Goal: Transaction & Acquisition: Purchase product/service

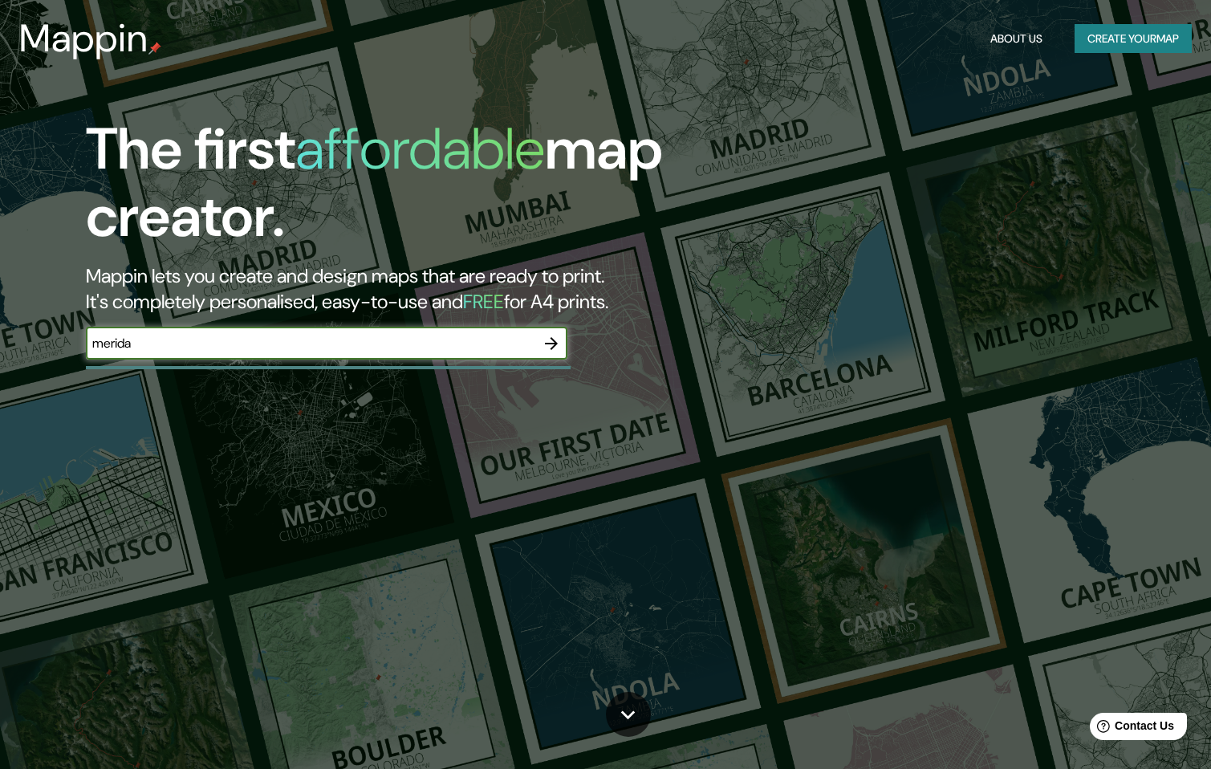
type input "merida"
click at [511, 342] on input "merida" at bounding box center [310, 343] width 449 height 18
click at [510, 342] on input "merida" at bounding box center [310, 343] width 449 height 18
click at [553, 342] on icon "button" at bounding box center [551, 343] width 13 height 13
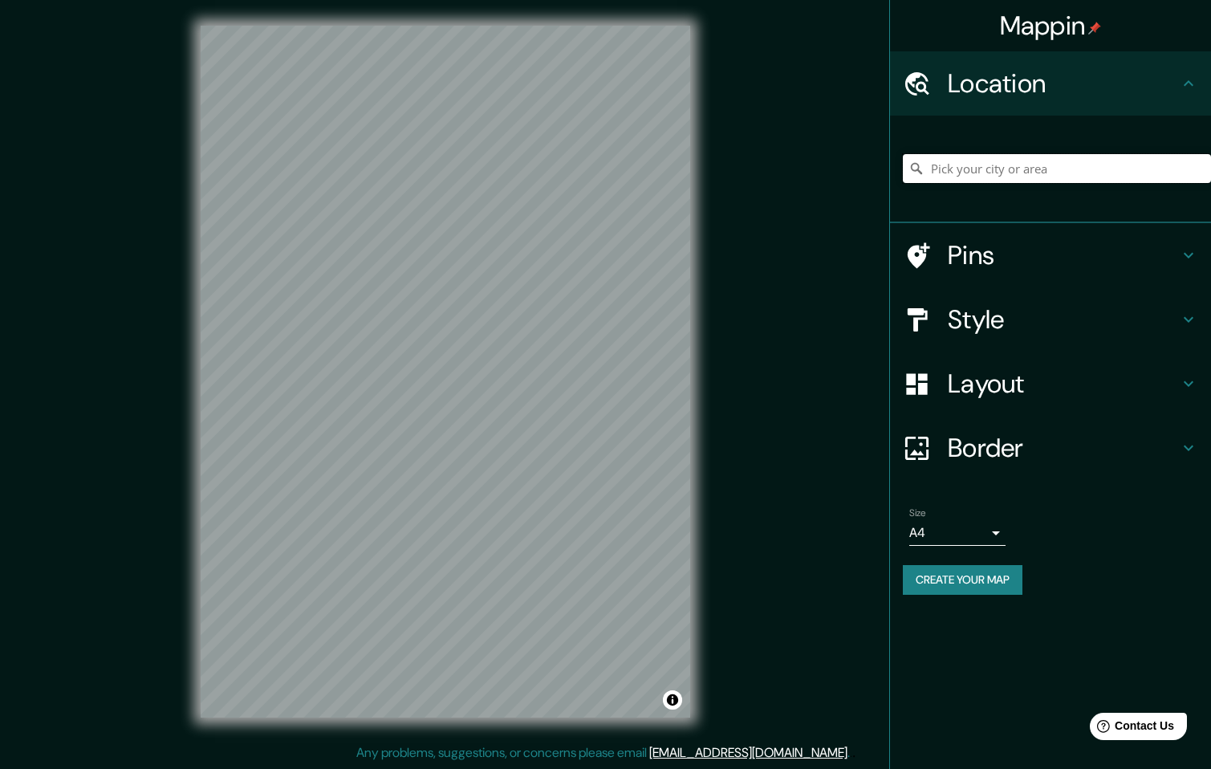
click at [1004, 165] on input "Pick your city or area" at bounding box center [1057, 168] width 308 height 29
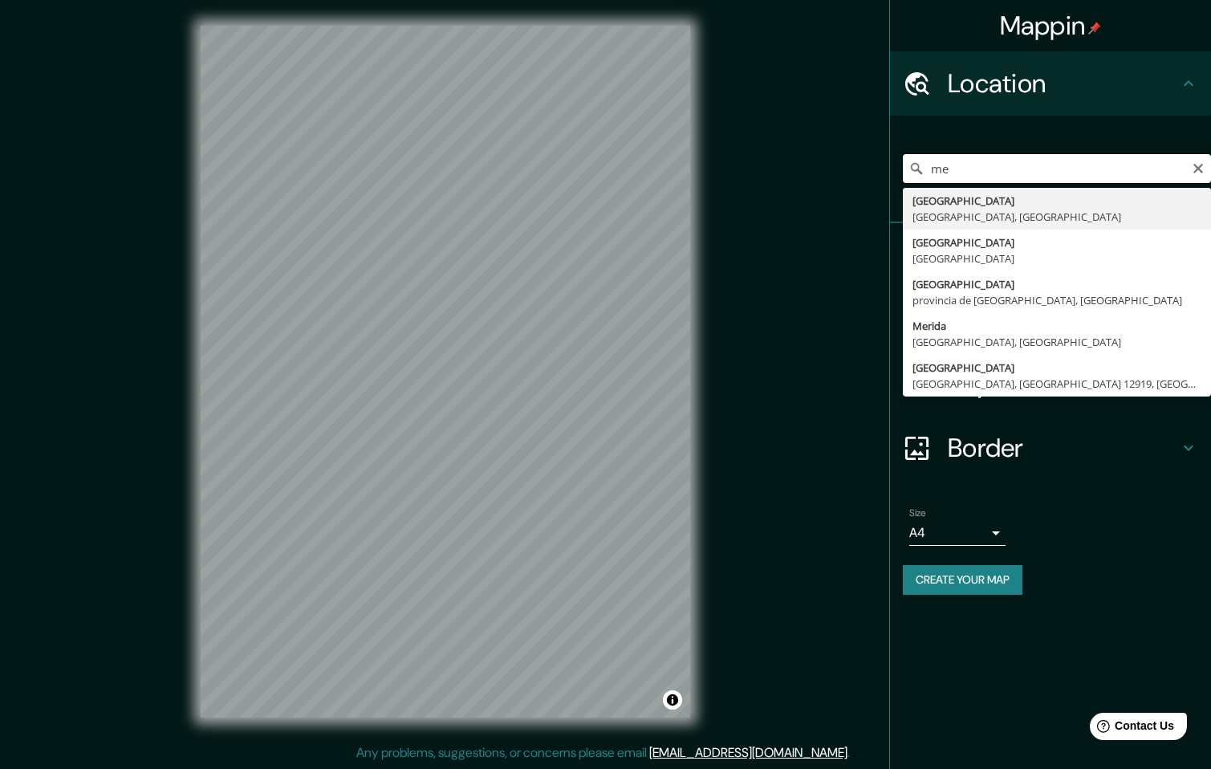
type input "m"
type input "[GEOGRAPHIC_DATA], [GEOGRAPHIC_DATA], [GEOGRAPHIC_DATA]"
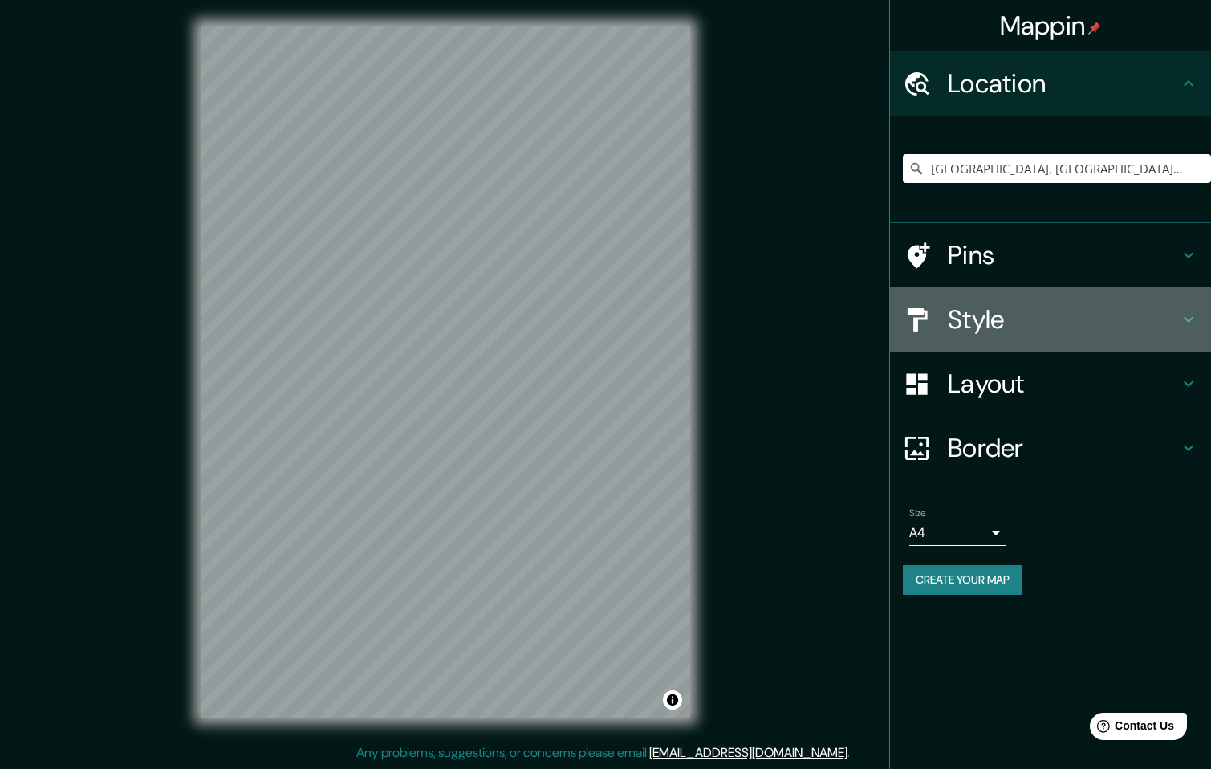
click at [1069, 307] on h4 "Style" at bounding box center [1063, 319] width 231 height 32
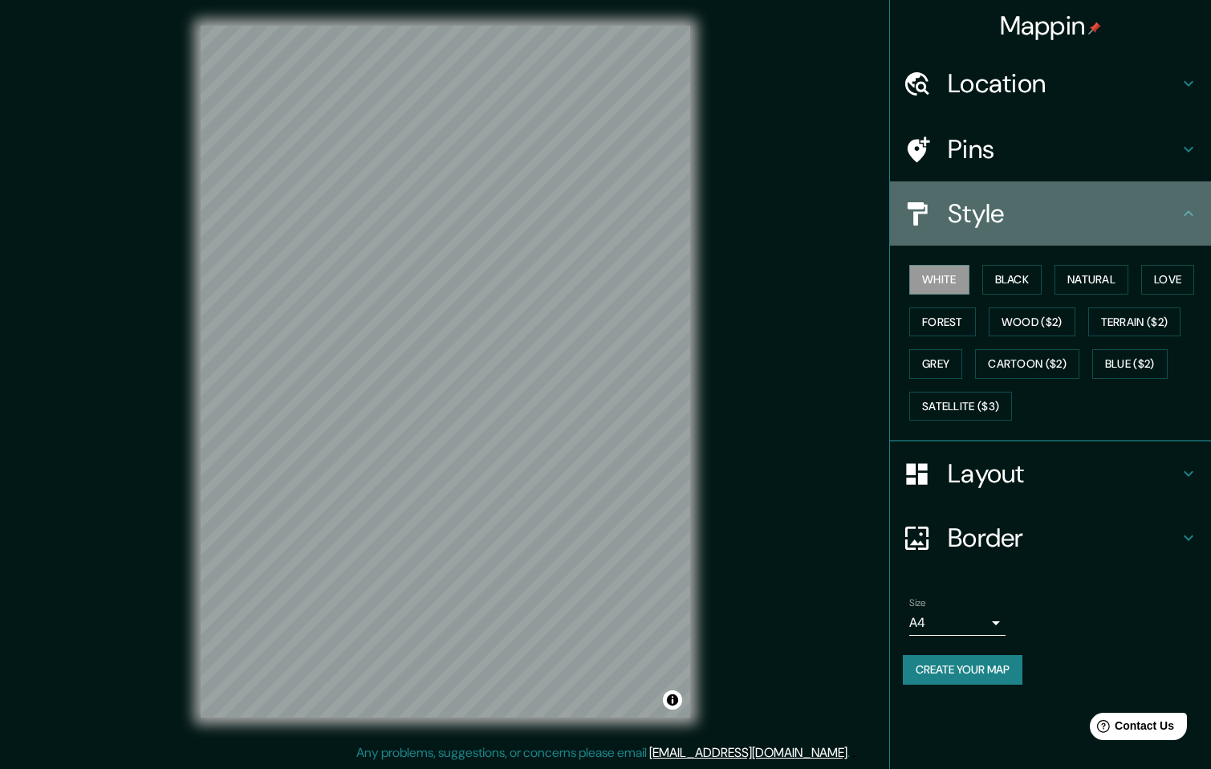
click at [1031, 204] on h4 "Style" at bounding box center [1063, 213] width 231 height 32
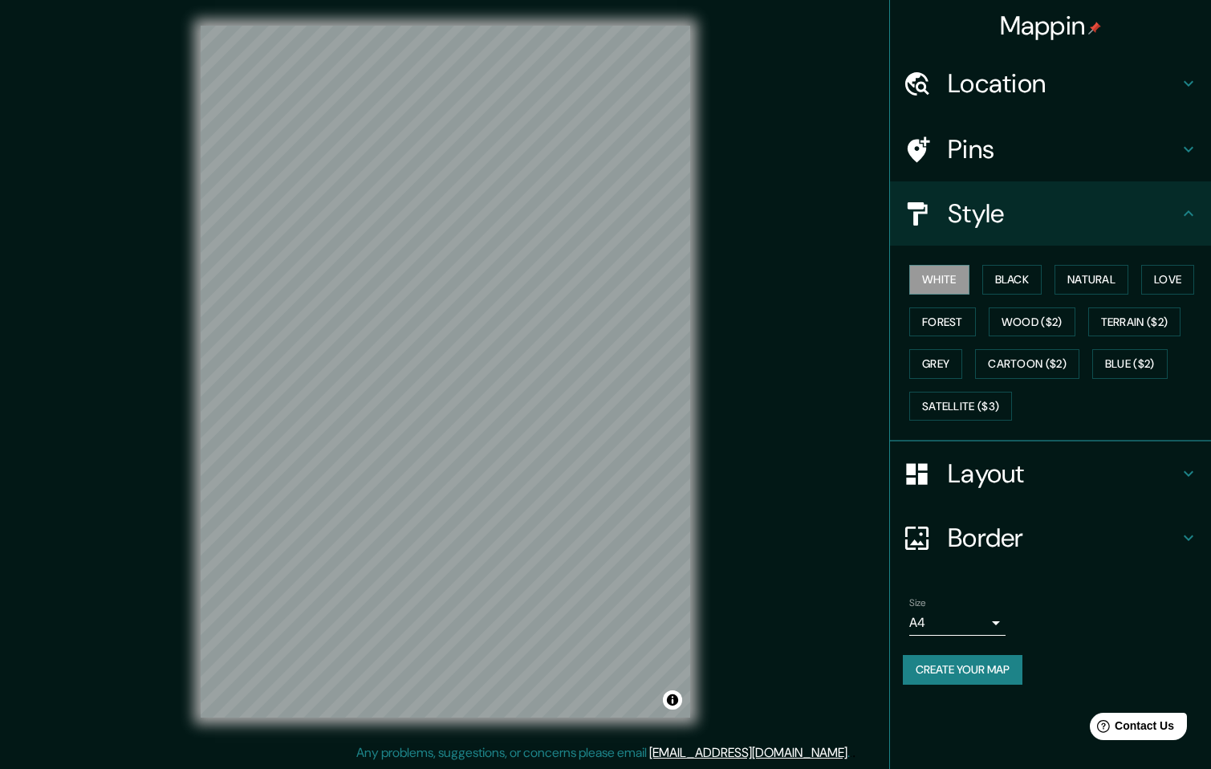
click at [1189, 213] on icon at bounding box center [1188, 213] width 19 height 19
